Goal: Entertainment & Leisure: Consume media (video, audio)

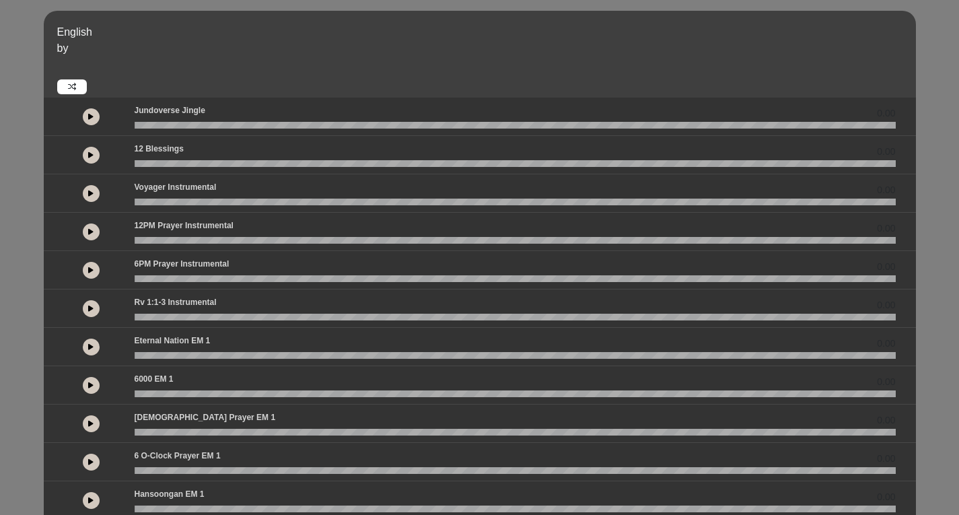
click at [188, 112] on p "Jundoverse Jingle" at bounding box center [170, 110] width 71 height 12
click at [90, 115] on icon at bounding box center [90, 116] width 5 height 7
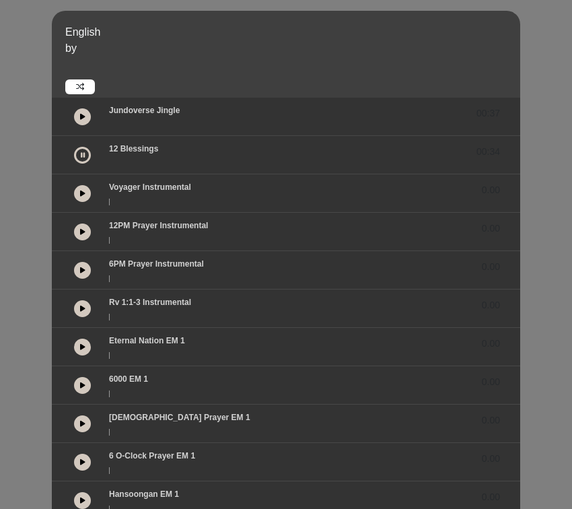
click at [78, 158] on button at bounding box center [82, 155] width 17 height 17
click at [296, 50] on p "by" at bounding box center [291, 48] width 452 height 16
click at [83, 159] on button at bounding box center [82, 155] width 17 height 17
click at [82, 191] on icon at bounding box center [82, 193] width 5 height 7
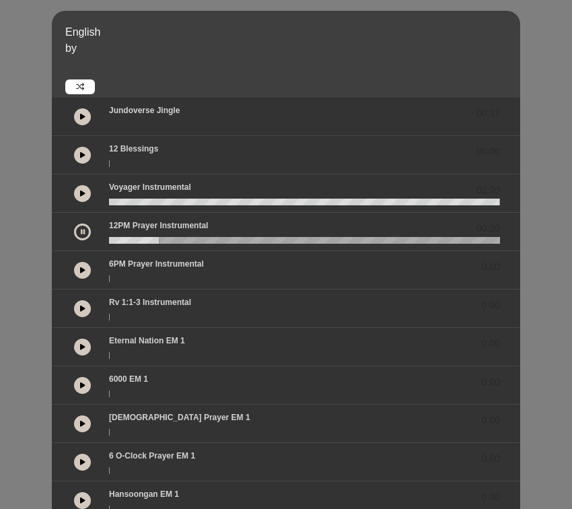
click at [84, 227] on button at bounding box center [82, 231] width 17 height 17
click at [258, 40] on p "by" at bounding box center [291, 48] width 452 height 16
click at [81, 192] on icon at bounding box center [82, 193] width 5 height 7
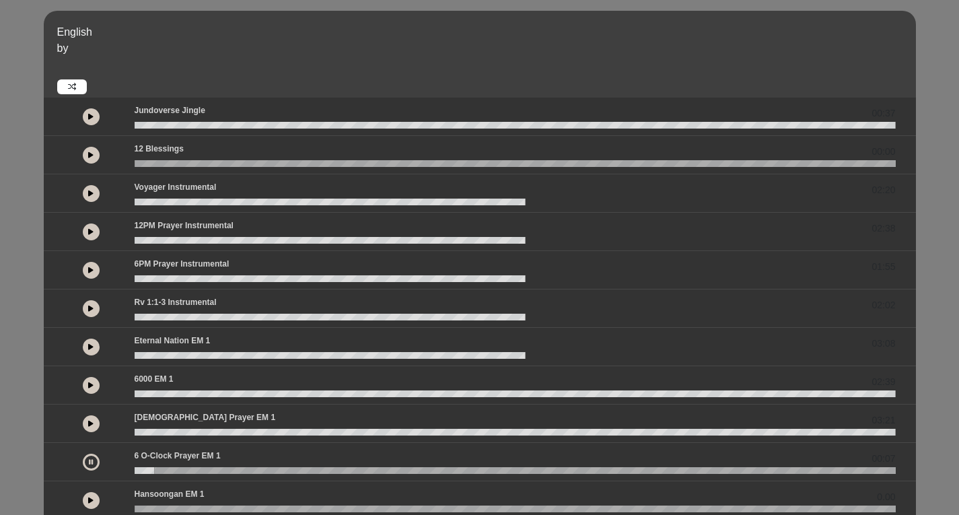
click at [91, 462] on icon at bounding box center [91, 461] width 4 height 7
